Goal: Communication & Community: Answer question/provide support

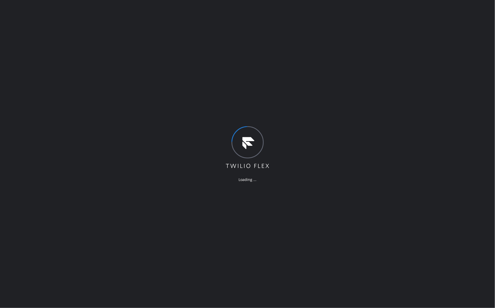
drag, startPoint x: 183, startPoint y: 100, endPoint x: 190, endPoint y: 100, distance: 7.0
click at [184, 100] on div "Loading ..." at bounding box center [247, 154] width 495 height 308
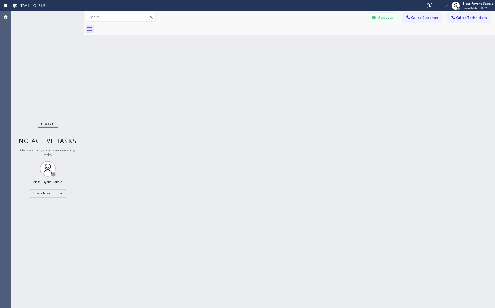
click at [389, 16] on button "Messages" at bounding box center [383, 18] width 29 height 10
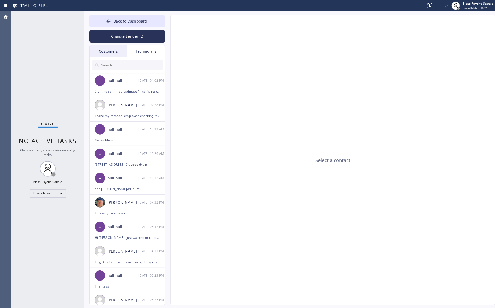
click at [149, 51] on div "Technicians" at bounding box center [146, 51] width 38 height 12
click at [129, 119] on div "I have my remodel employee checking it out [DATE] to double check one thing. I’…" at bounding box center [127, 116] width 65 height 6
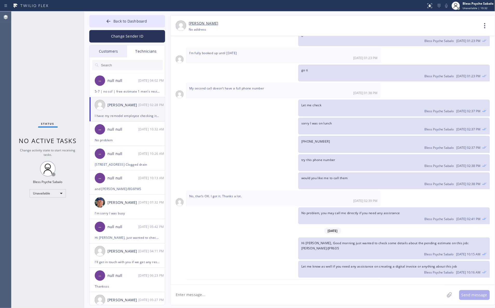
click at [301, 290] on textarea at bounding box center [308, 295] width 274 height 20
click at [312, 286] on textarea at bounding box center [308, 295] width 274 height 20
drag, startPoint x: 253, startPoint y: 269, endPoint x: 185, endPoint y: 261, distance: 68.7
click at [185, 279] on div "I have my remodel employee checking it out [DATE] to double check one thing. I’…" at bounding box center [333, 289] width 325 height 21
click at [252, 284] on div "[DATE] Hi [PERSON_NAME], my name is RED one of the dispatcher of 5 Star Best Pl…" at bounding box center [333, 160] width 325 height 249
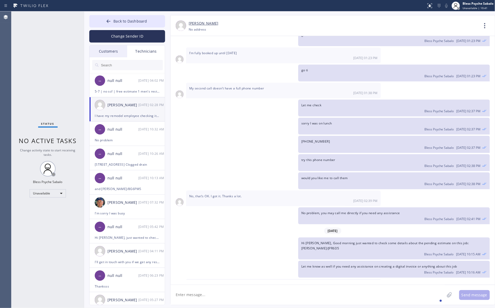
click at [264, 295] on textarea at bounding box center [308, 295] width 274 height 20
type textarea "got it, once you have the scop[e"
click at [229, 199] on div "[DATE] 02:39 PM" at bounding box center [283, 201] width 189 height 4
